Goal: Communication & Community: Answer question/provide support

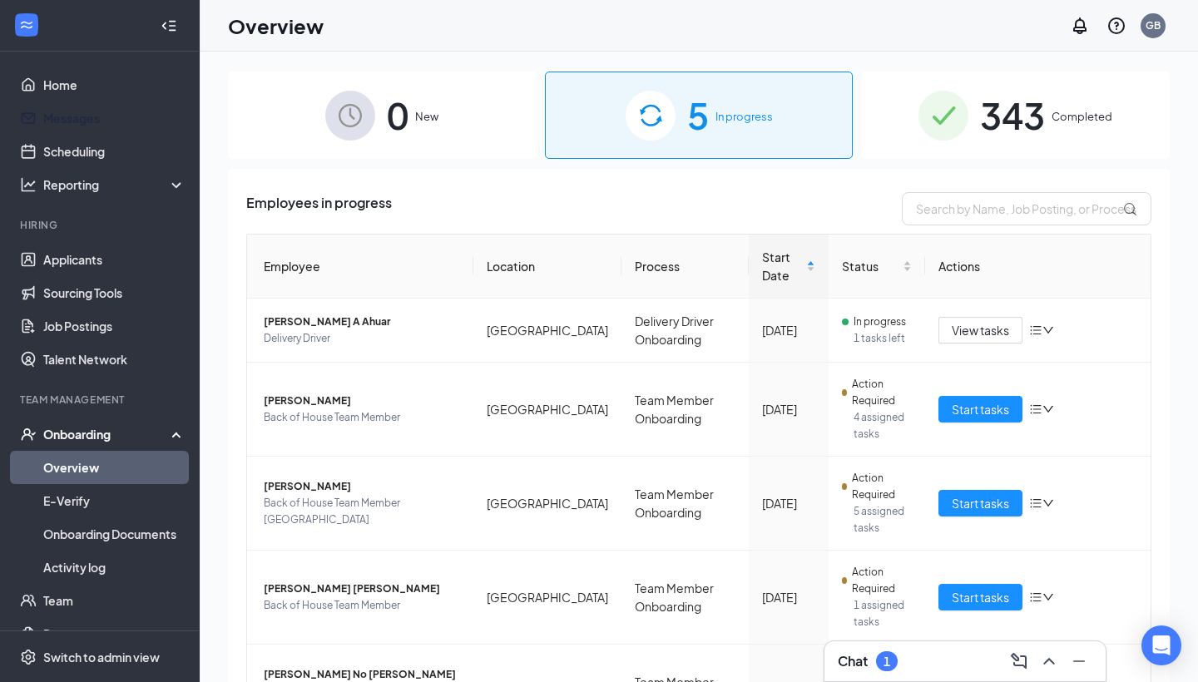
scroll to position [114, 0]
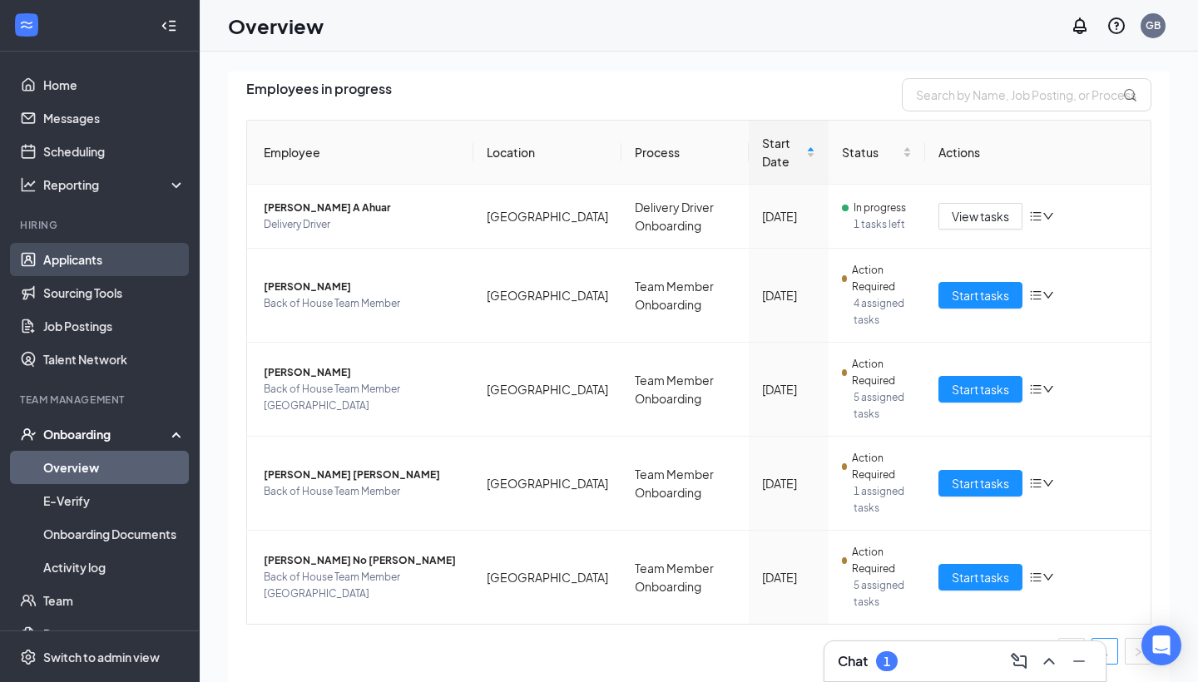
click at [114, 265] on link "Applicants" at bounding box center [114, 259] width 142 height 33
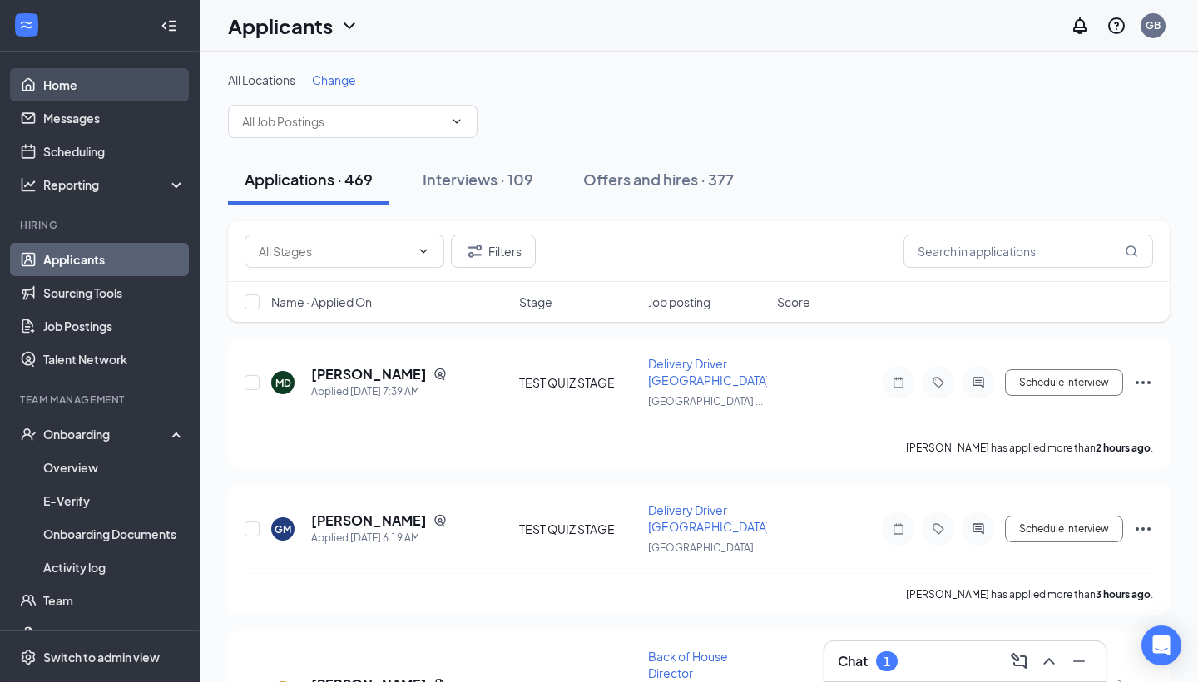
click at [74, 81] on link "Home" at bounding box center [114, 84] width 142 height 33
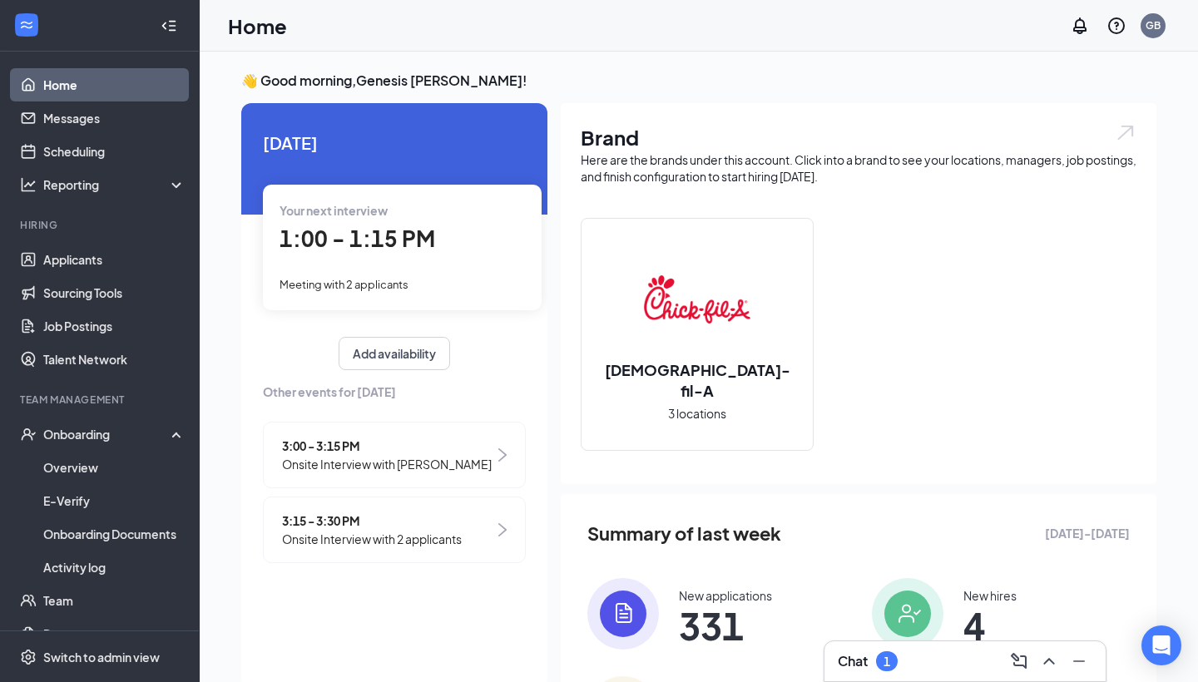
click at [394, 254] on div "1:00 - 1:15 PM" at bounding box center [401, 239] width 245 height 34
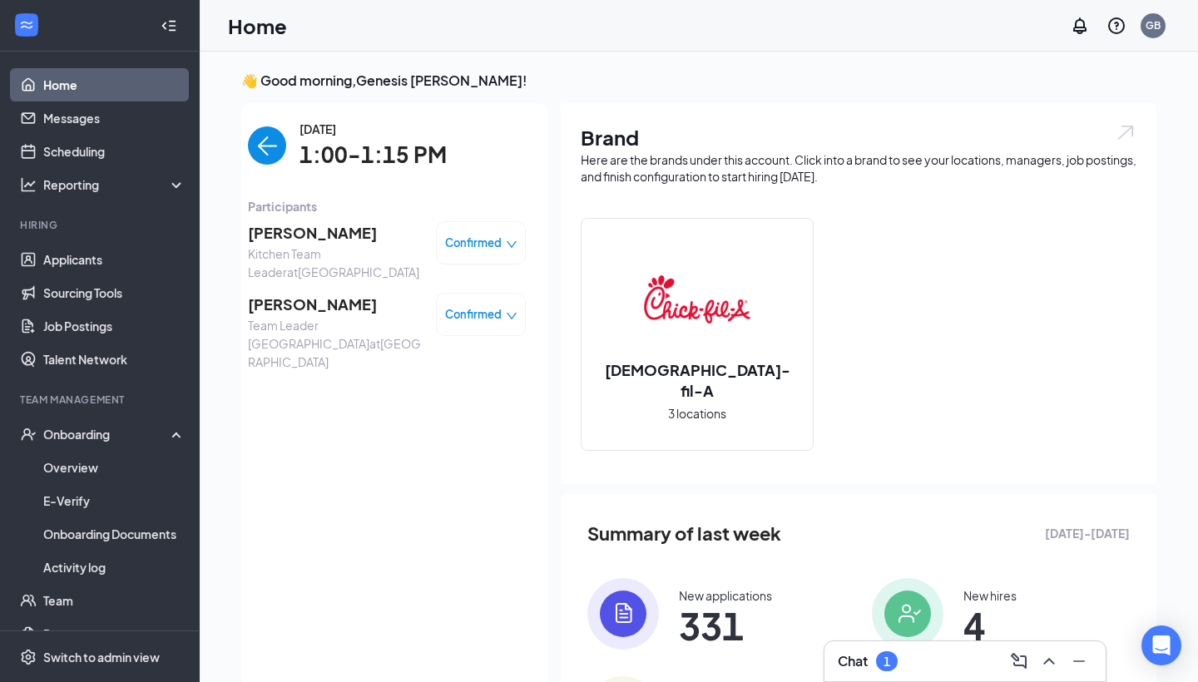
scroll to position [7, 0]
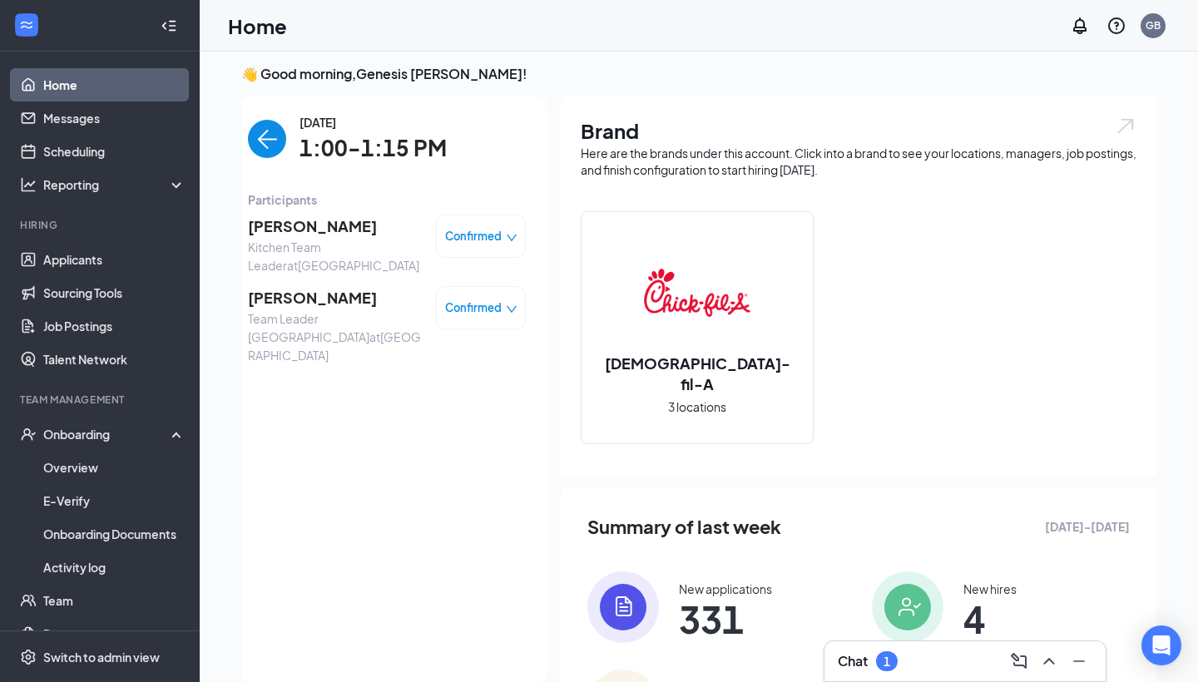
click at [273, 152] on img "back-button" at bounding box center [267, 139] width 38 height 38
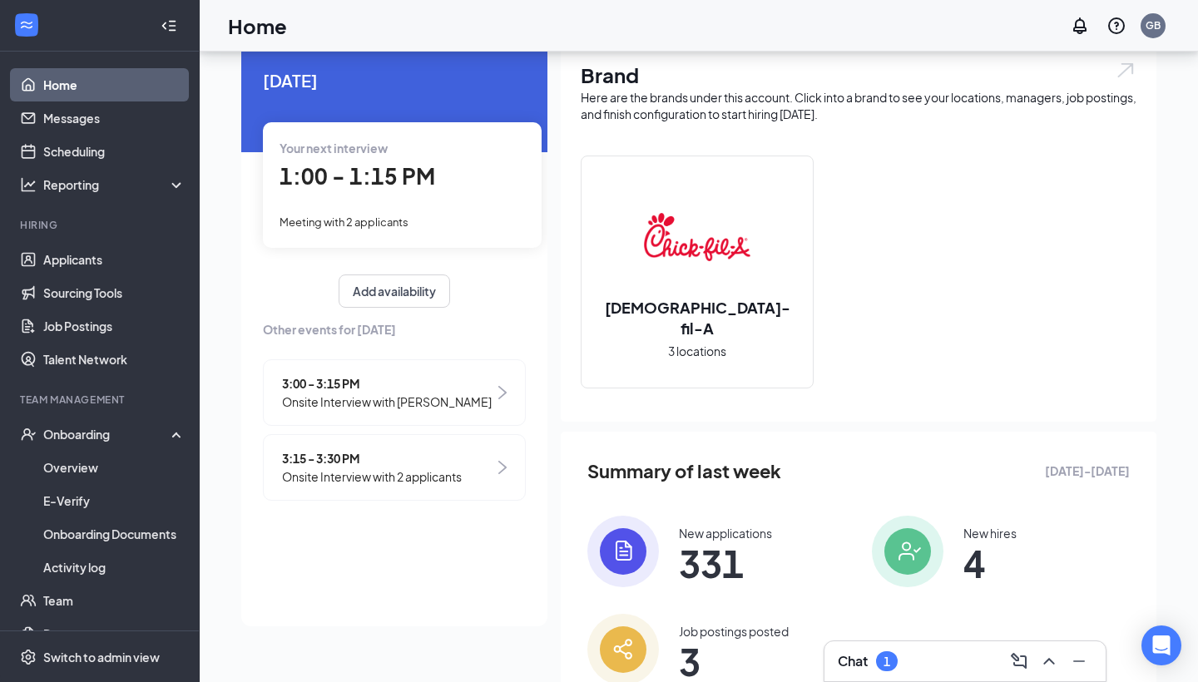
scroll to position [82, 0]
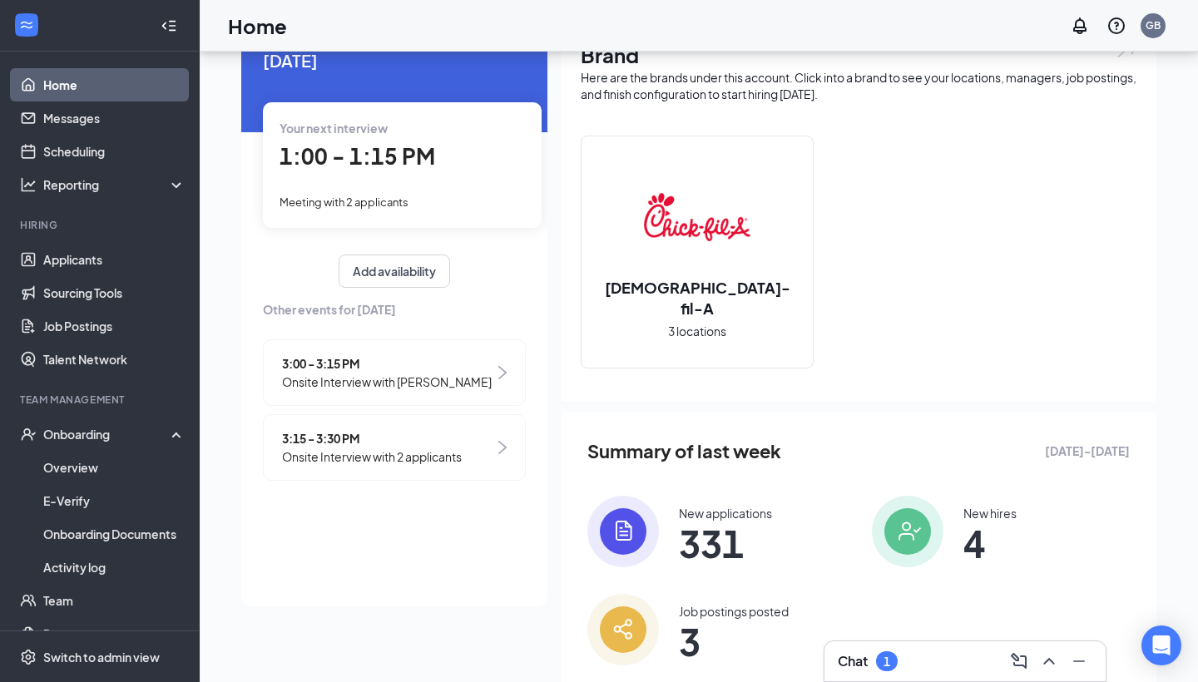
click at [353, 465] on span "Onsite Interview with 2 applicants" at bounding box center [372, 456] width 180 height 18
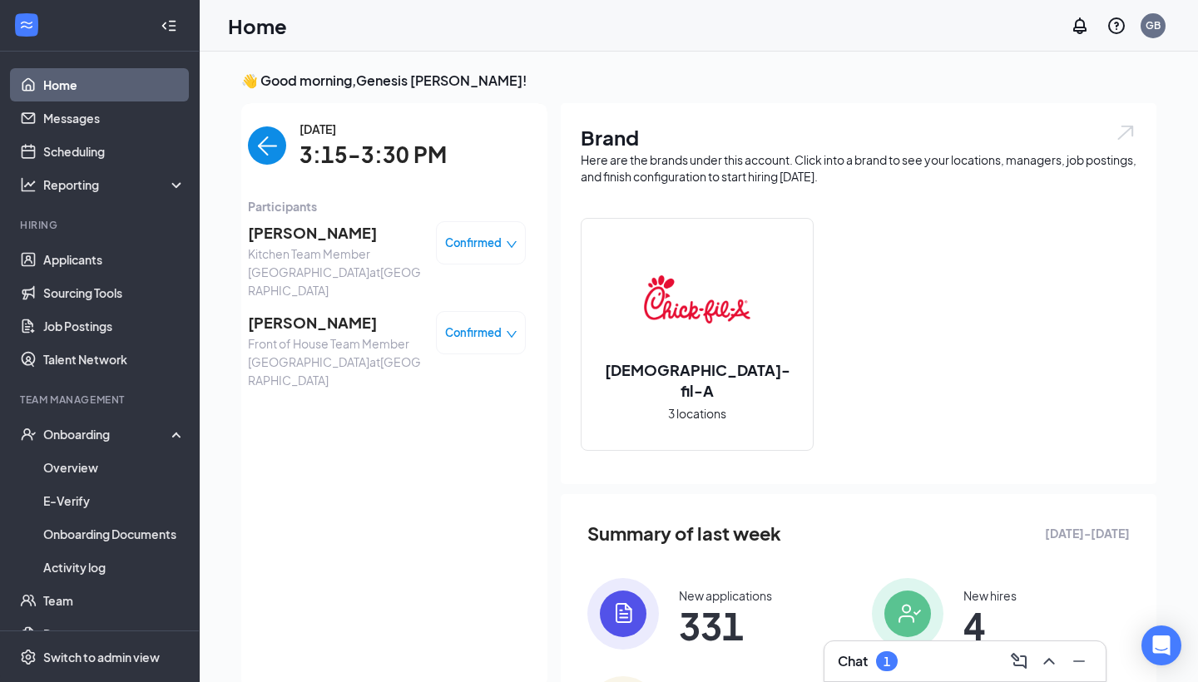
scroll to position [0, 0]
click at [890, 664] on div "1" at bounding box center [886, 661] width 7 height 14
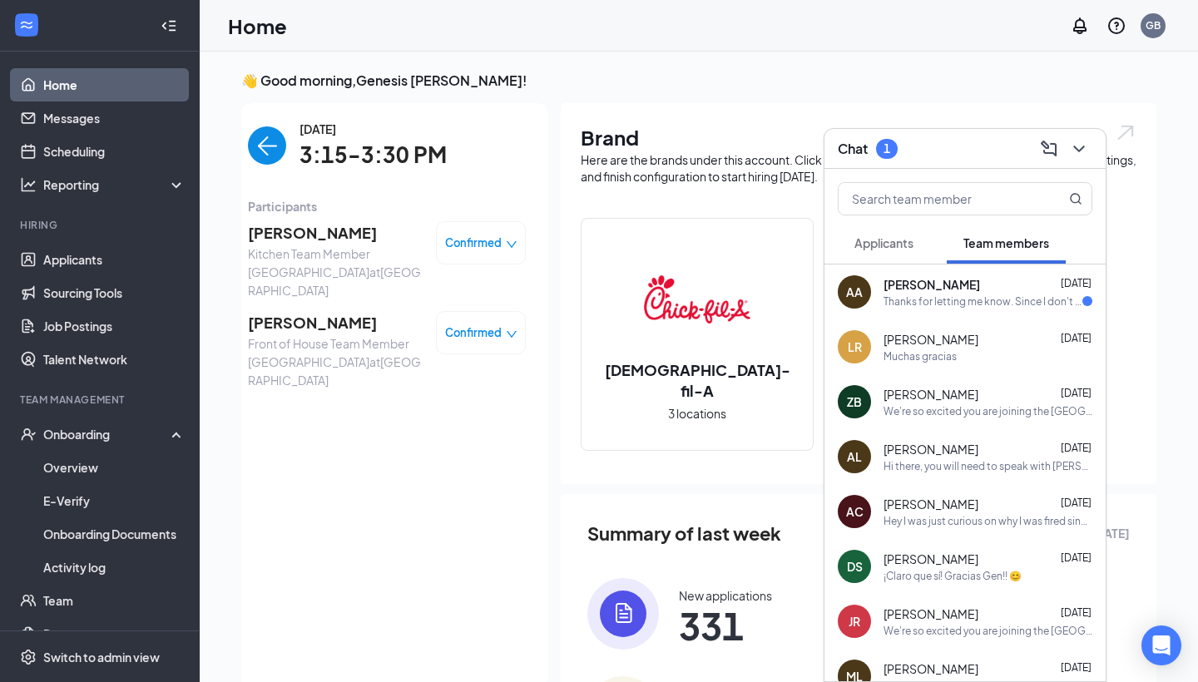
click at [995, 310] on div "AA [PERSON_NAME] [DATE] Thanks for letting me know. Since I don't have [PERSON_…" at bounding box center [964, 291] width 281 height 55
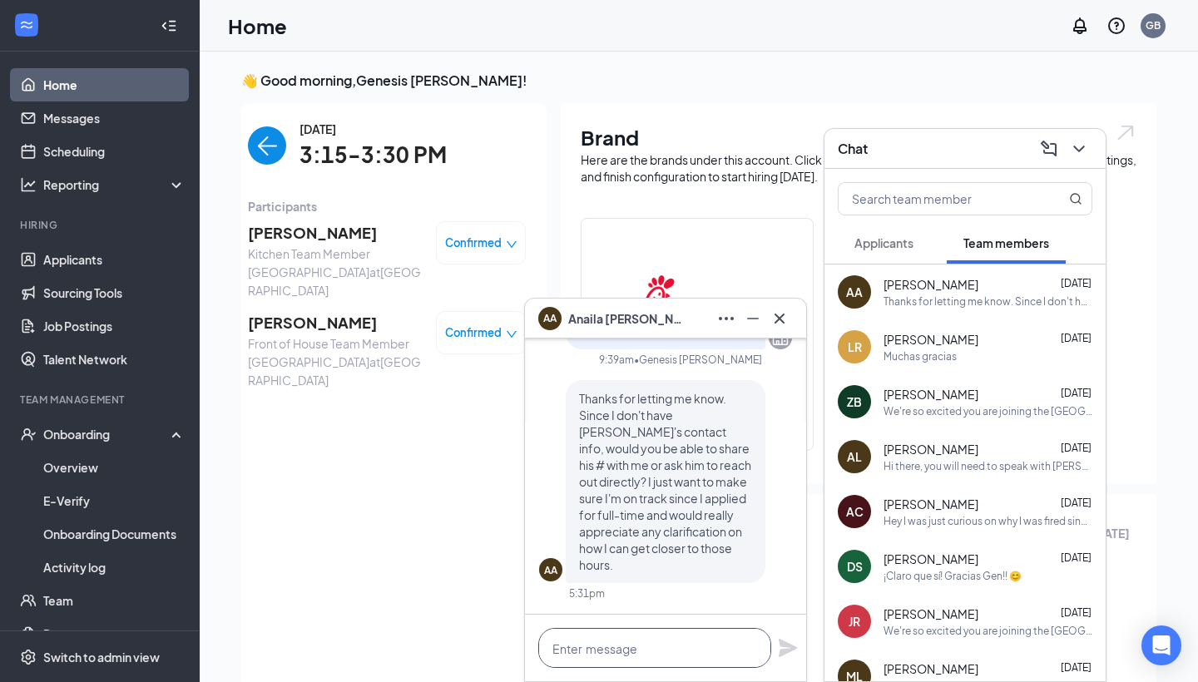
click at [625, 655] on textarea at bounding box center [654, 648] width 233 height 40
type textarea "He will reach out to you"
click at [783, 646] on icon "Plane" at bounding box center [787, 648] width 18 height 18
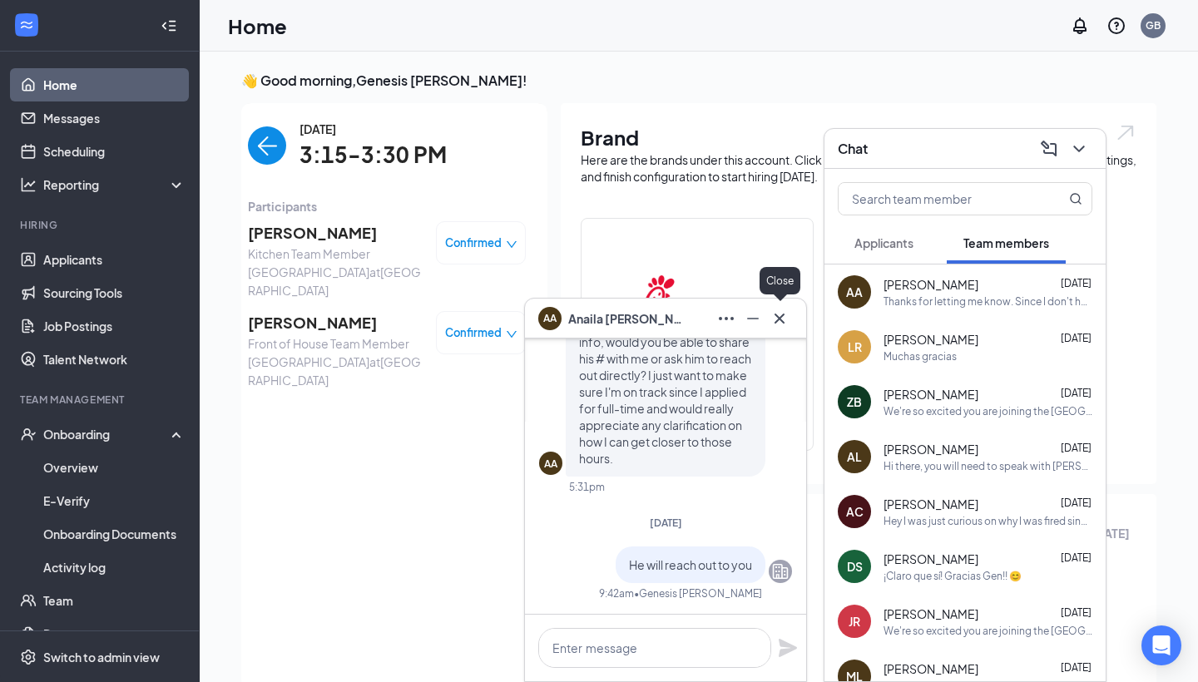
click at [786, 318] on icon "Cross" at bounding box center [779, 319] width 20 height 20
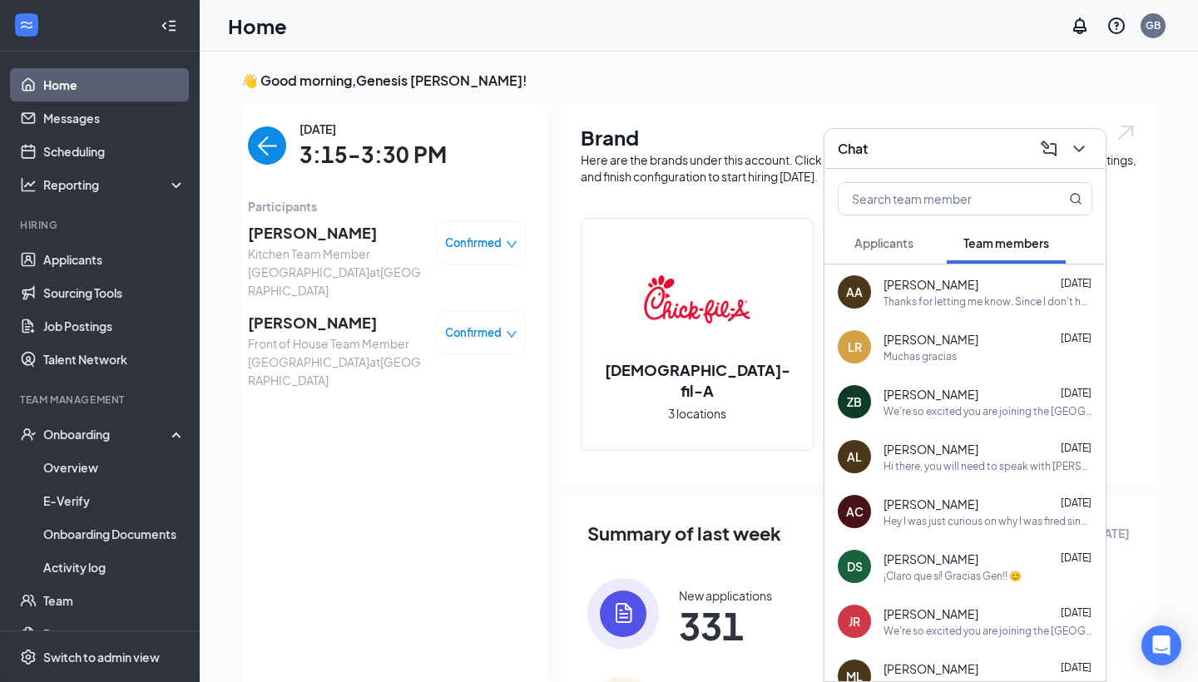
click at [1073, 161] on div at bounding box center [1077, 149] width 30 height 27
click at [1076, 154] on icon "ChevronDown" at bounding box center [1079, 149] width 20 height 20
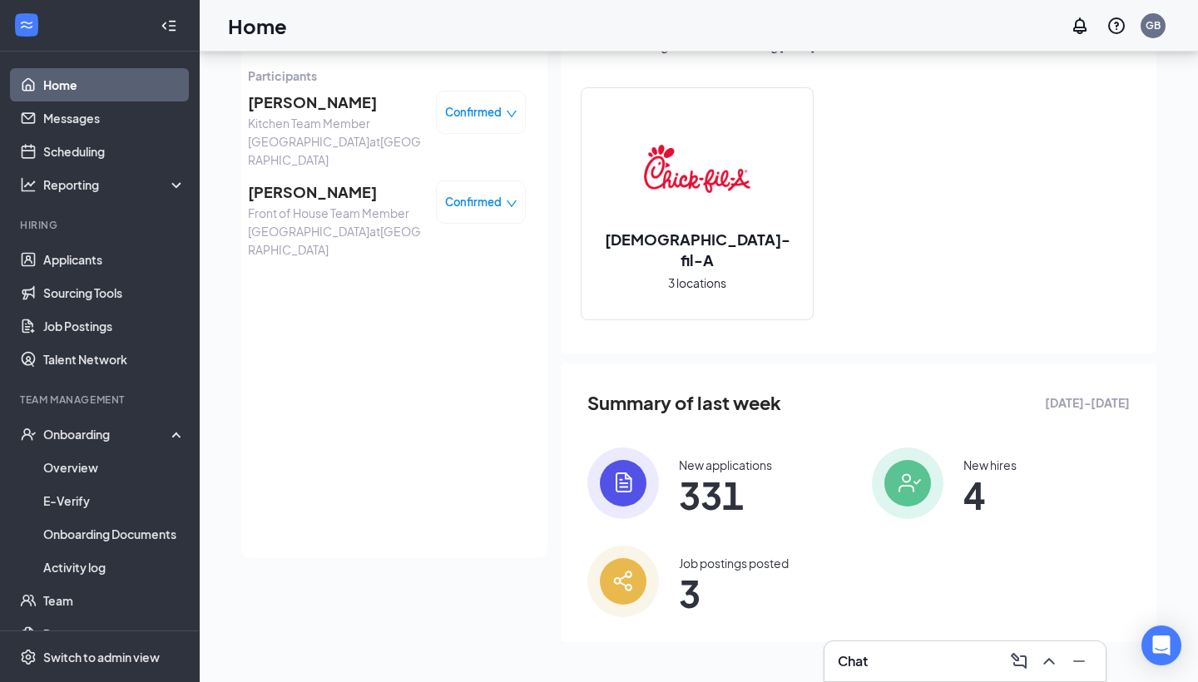
scroll to position [130, 0]
click at [916, 486] on img at bounding box center [908, 484] width 72 height 72
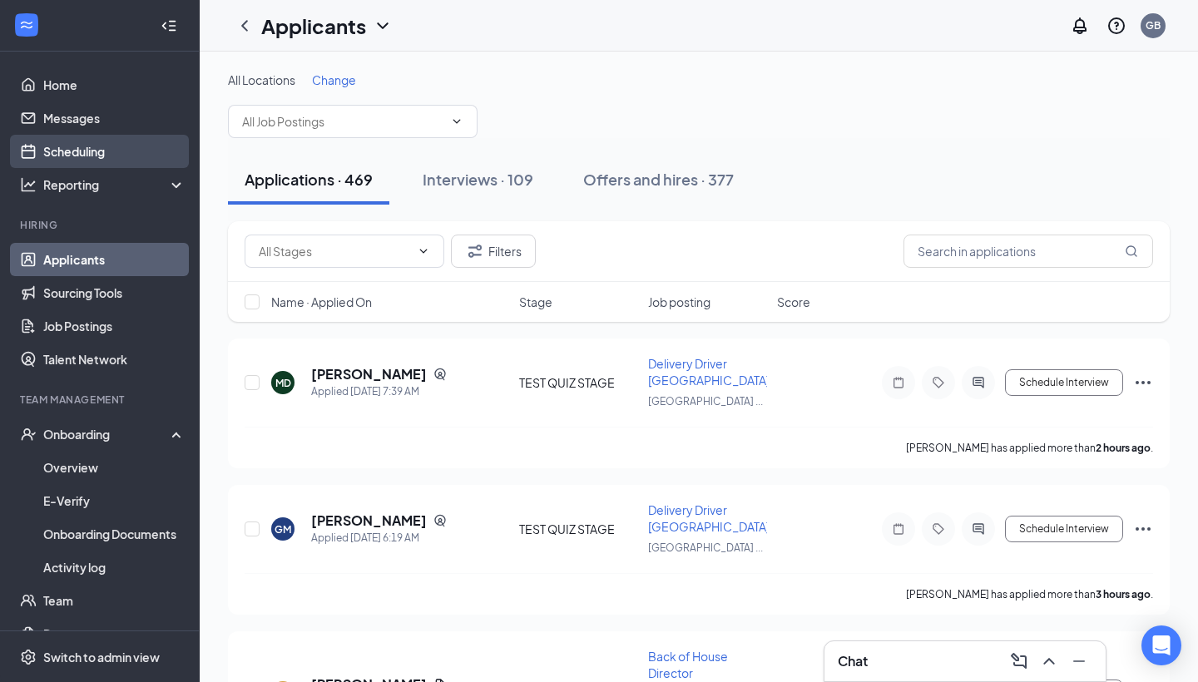
click at [92, 160] on link "Scheduling" at bounding box center [114, 151] width 142 height 33
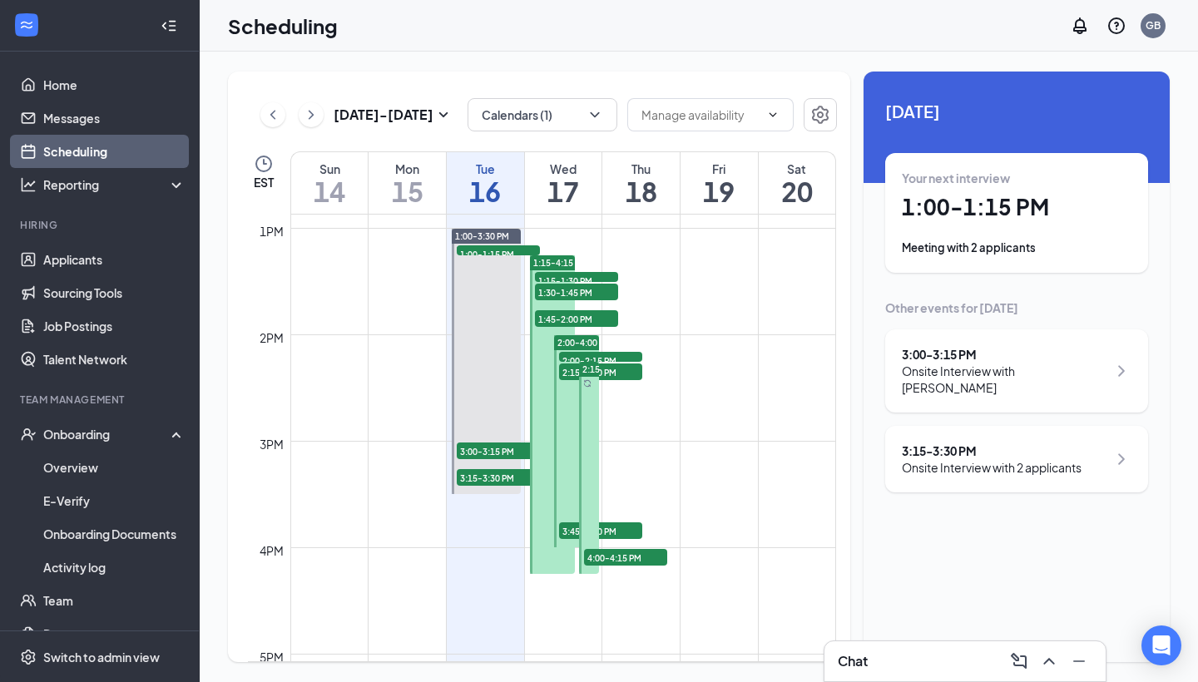
scroll to position [1376, 0]
